Goal: Transaction & Acquisition: Subscribe to service/newsletter

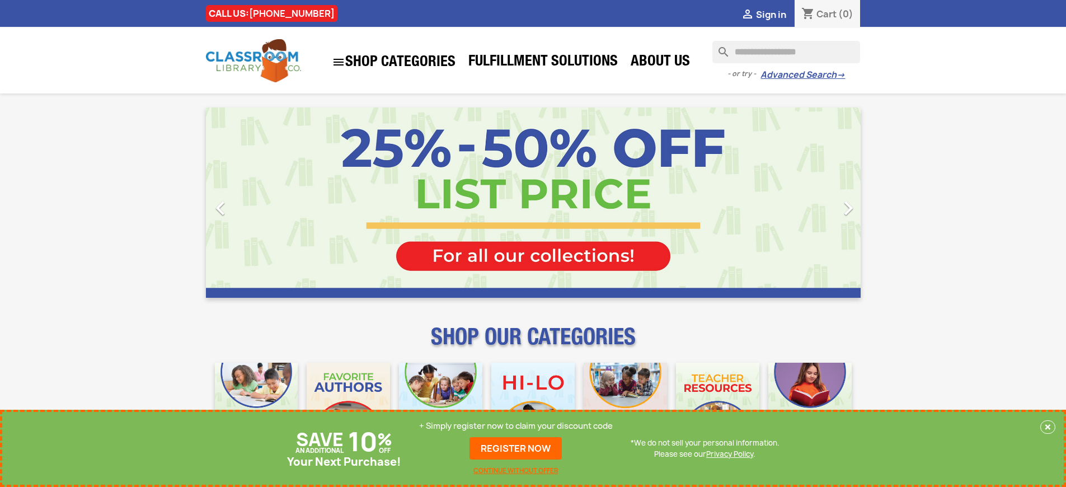
click at [516, 426] on p "+ Simply register now to claim your discount code" at bounding box center [516, 425] width 194 height 11
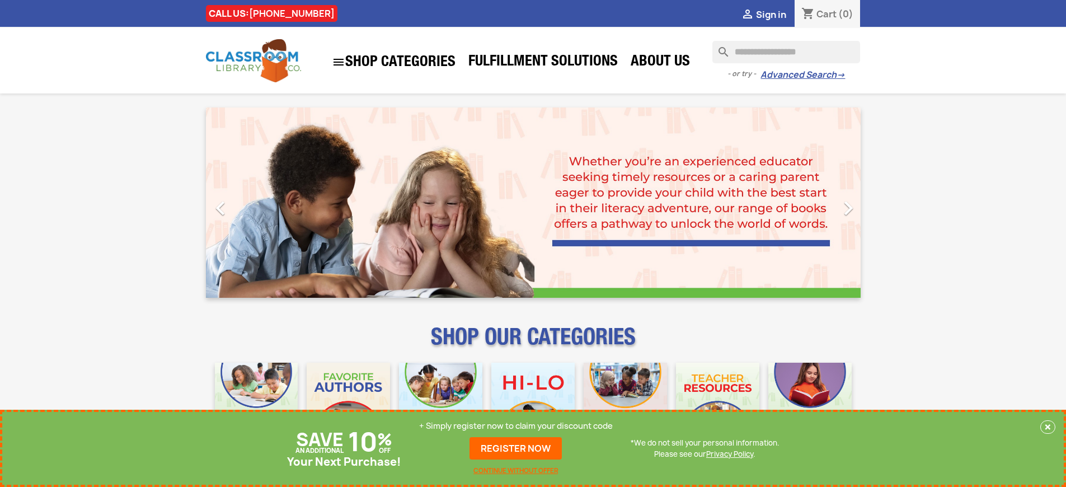
click at [516, 426] on p "+ Simply register now to claim your discount code" at bounding box center [516, 425] width 194 height 11
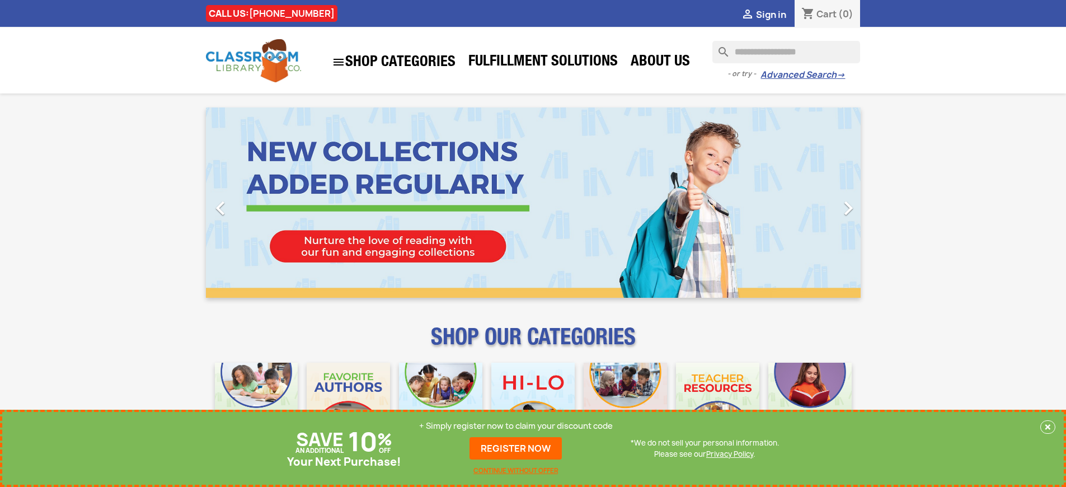
click at [516, 426] on p "+ Simply register now to claim your discount code" at bounding box center [516, 425] width 194 height 11
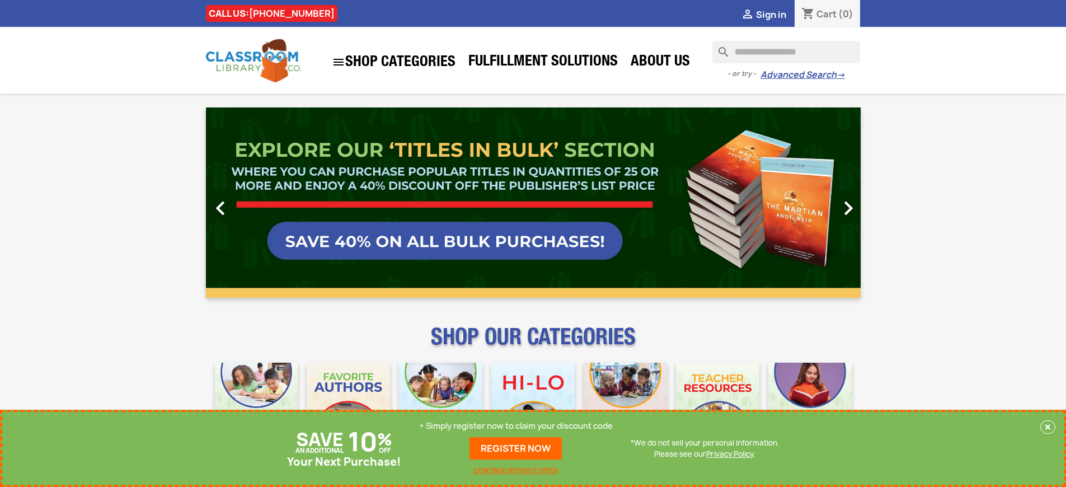
click at [516, 426] on p "+ Simply register now to claim your discount code" at bounding box center [516, 425] width 194 height 11
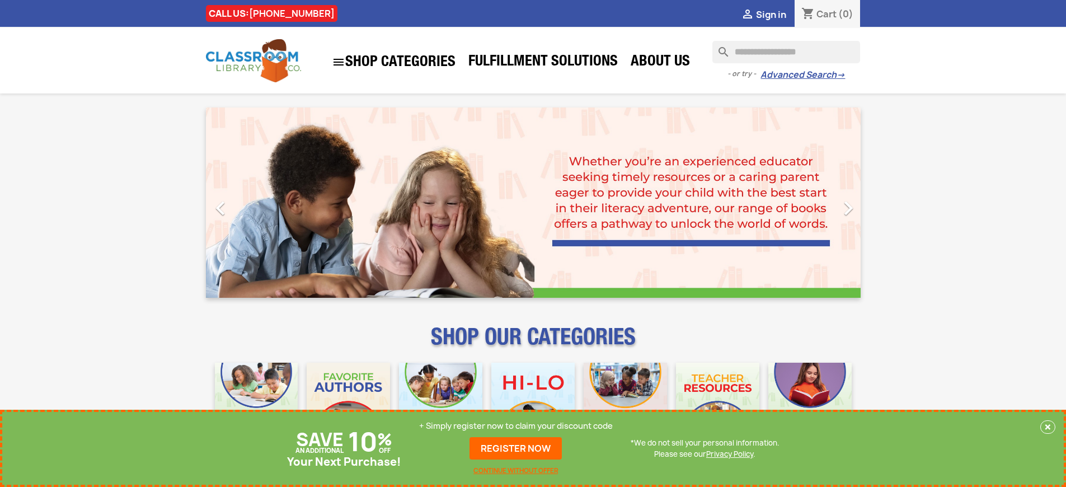
click at [516, 426] on p "+ Simply register now to claim your discount code" at bounding box center [516, 425] width 194 height 11
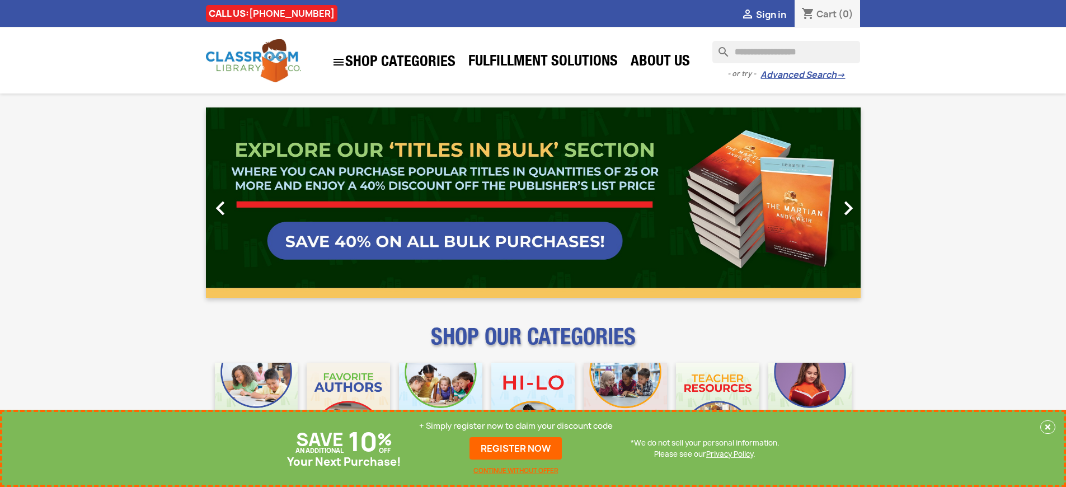
click at [516, 426] on p "+ Simply register now to claim your discount code" at bounding box center [516, 425] width 194 height 11
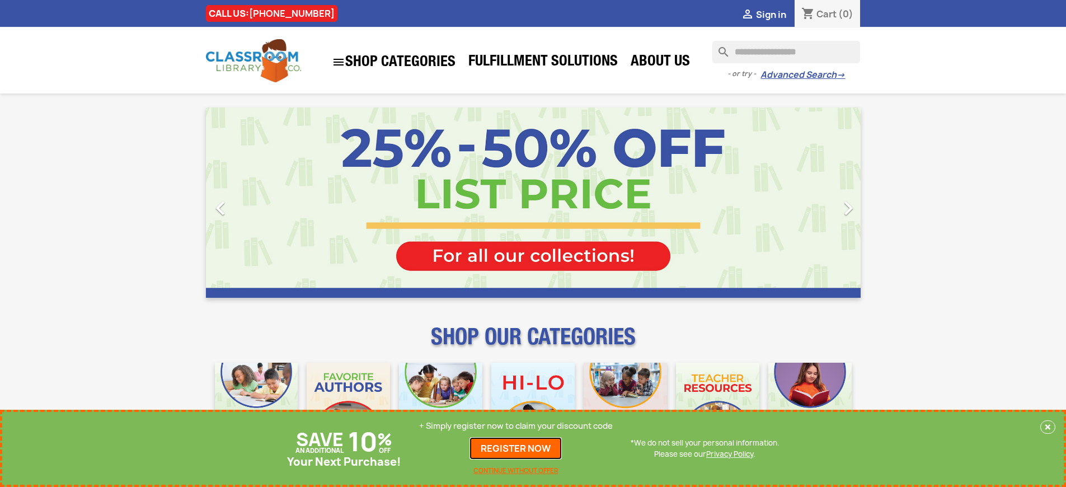
click at [516, 448] on link "REGISTER NOW" at bounding box center [516, 448] width 92 height 22
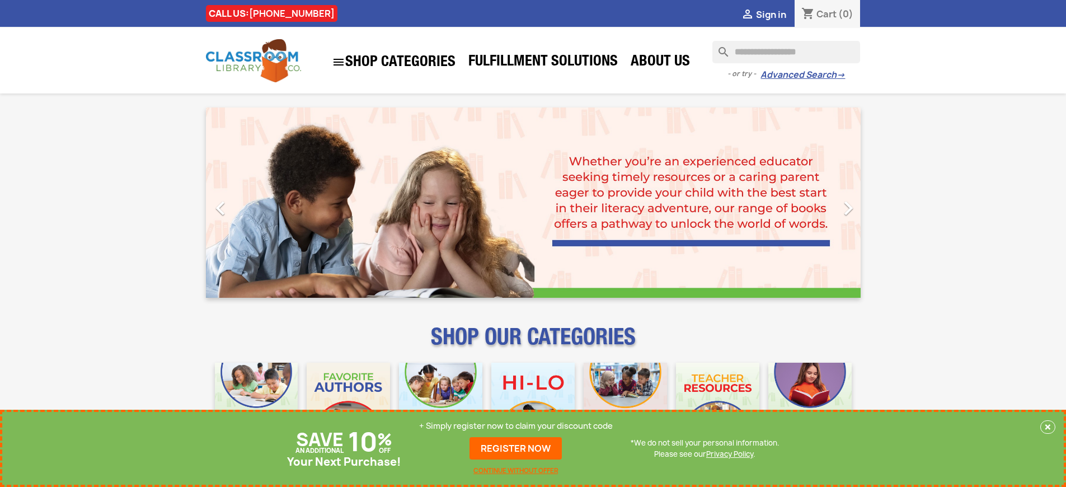
click at [516, 426] on p "+ Simply register now to claim your discount code" at bounding box center [516, 425] width 194 height 11
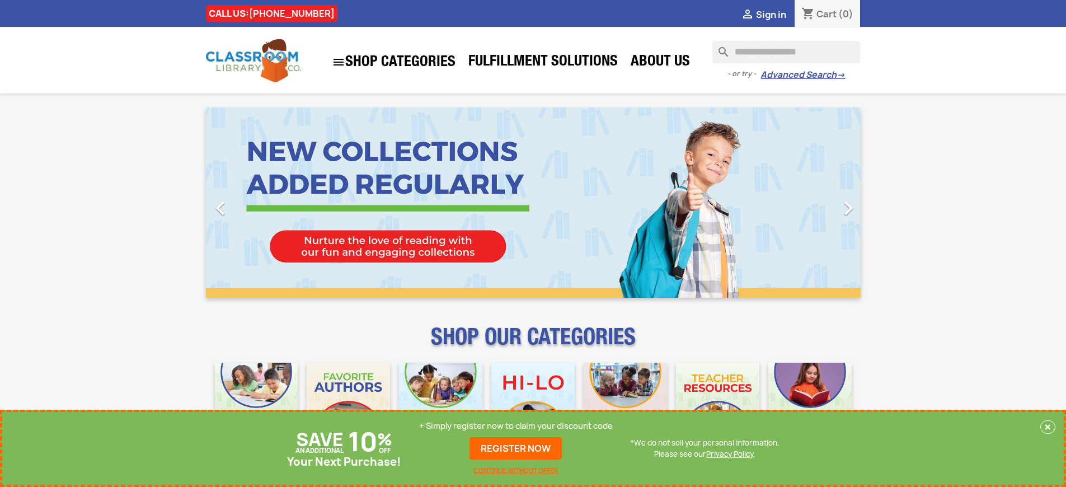
click at [516, 426] on p "+ Simply register now to claim your discount code" at bounding box center [516, 425] width 194 height 11
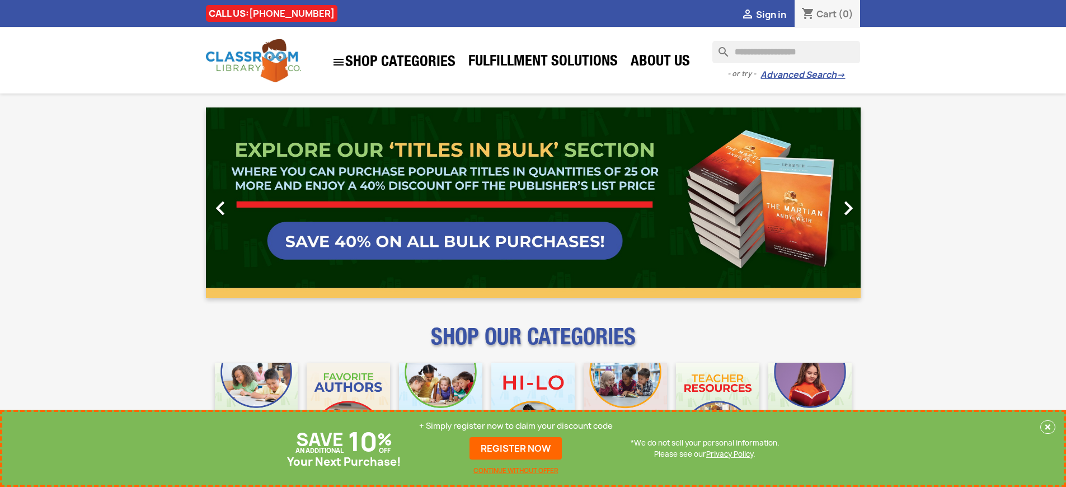
click at [516, 426] on p "+ Simply register now to claim your discount code" at bounding box center [516, 425] width 194 height 11
click at [516, 448] on link "REGISTER NOW" at bounding box center [516, 448] width 92 height 22
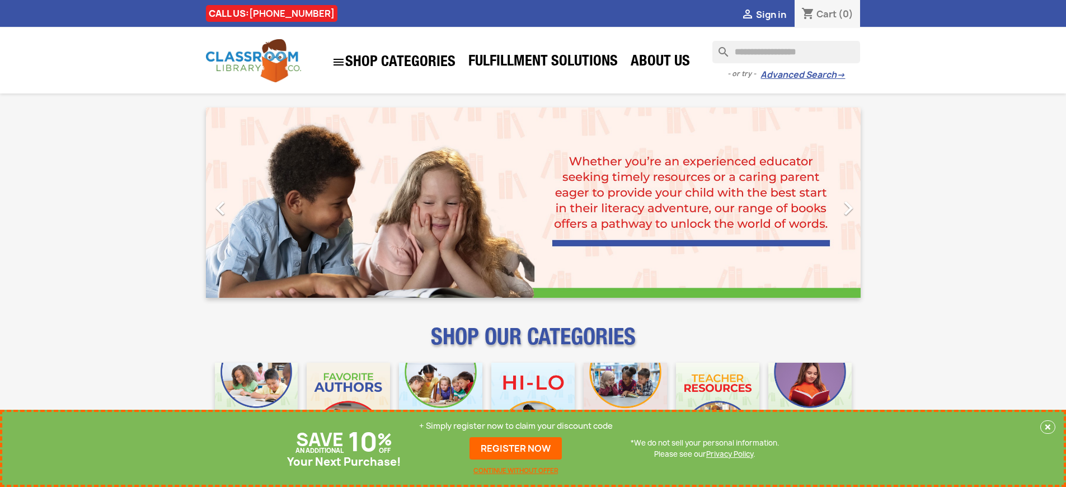
click at [516, 426] on p "+ Simply register now to claim your discount code" at bounding box center [516, 425] width 194 height 11
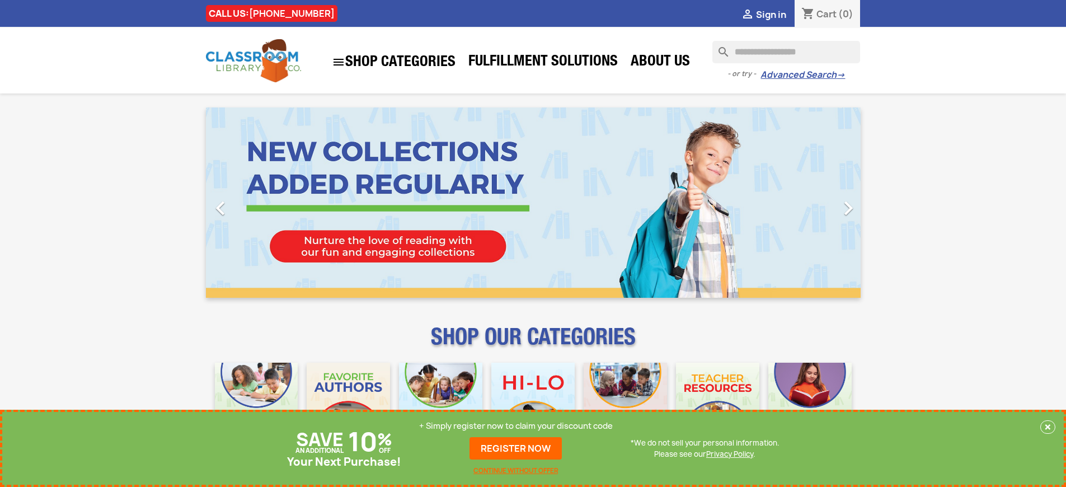
click at [516, 426] on p "+ Simply register now to claim your discount code" at bounding box center [516, 425] width 194 height 11
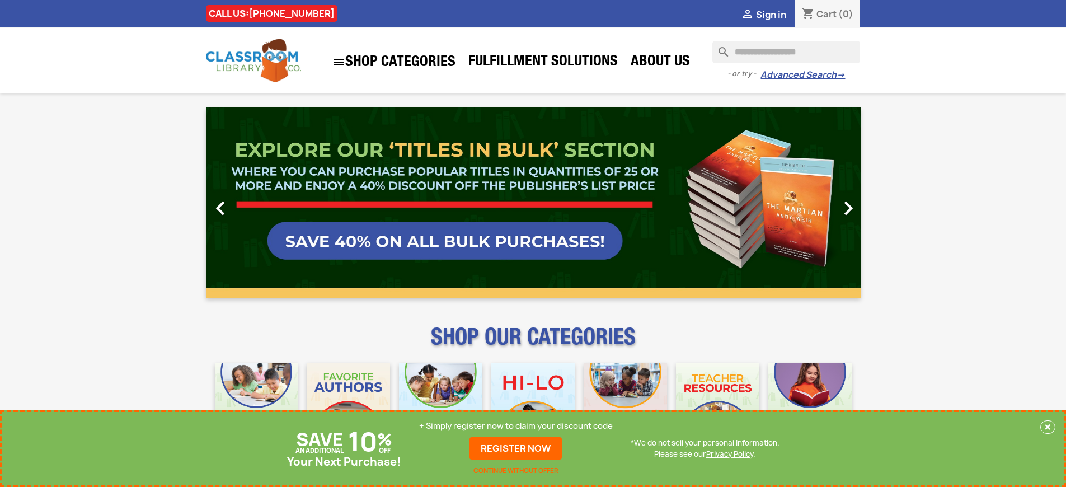
click at [516, 426] on p "+ Simply register now to claim your discount code" at bounding box center [516, 425] width 194 height 11
click at [516, 448] on link "REGISTER NOW" at bounding box center [516, 448] width 92 height 22
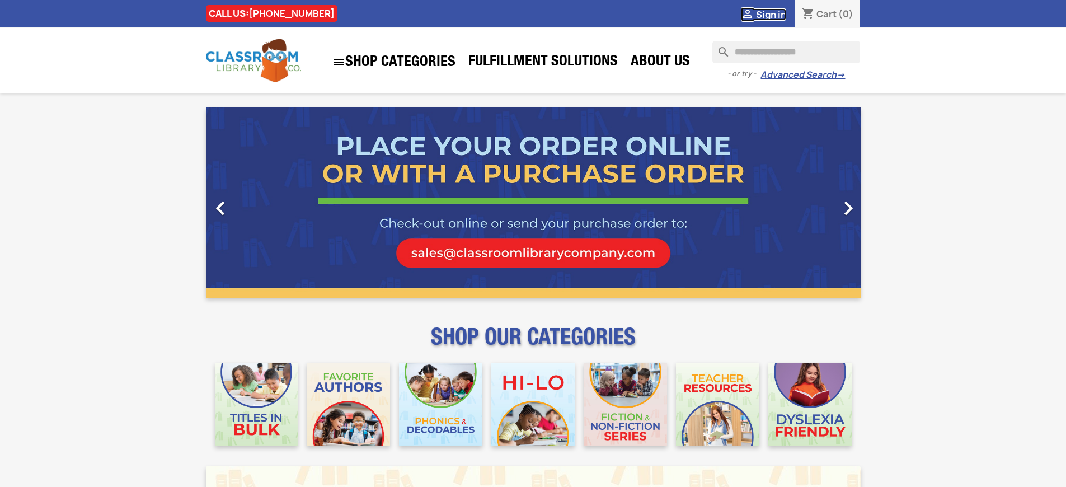
click at [771, 14] on span "Sign in" at bounding box center [771, 14] width 30 height 12
